Goal: Entertainment & Leisure: Consume media (video, audio)

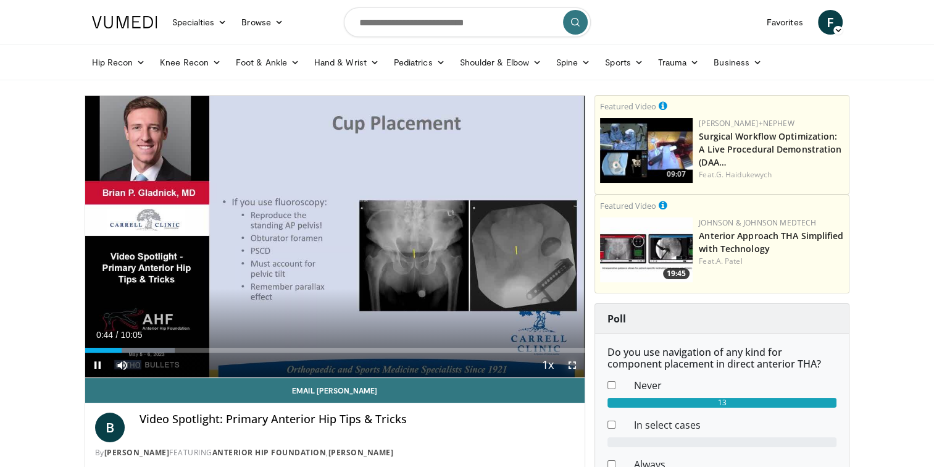
click at [571, 368] on span "Video Player" at bounding box center [572, 364] width 25 height 25
